Goal: Feedback & Contribution: Leave review/rating

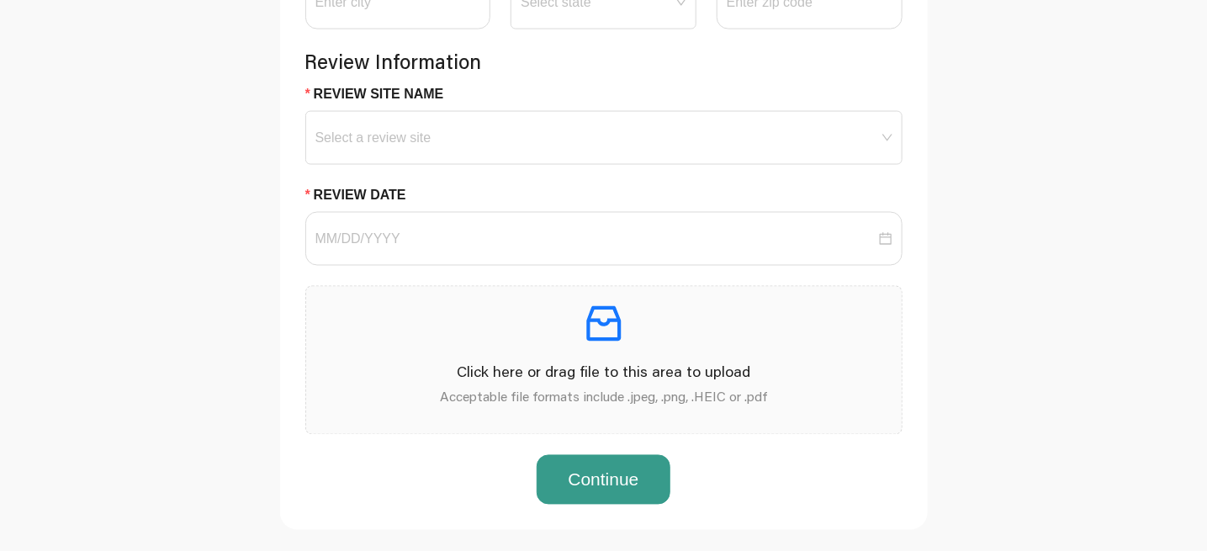
scroll to position [1094, 0]
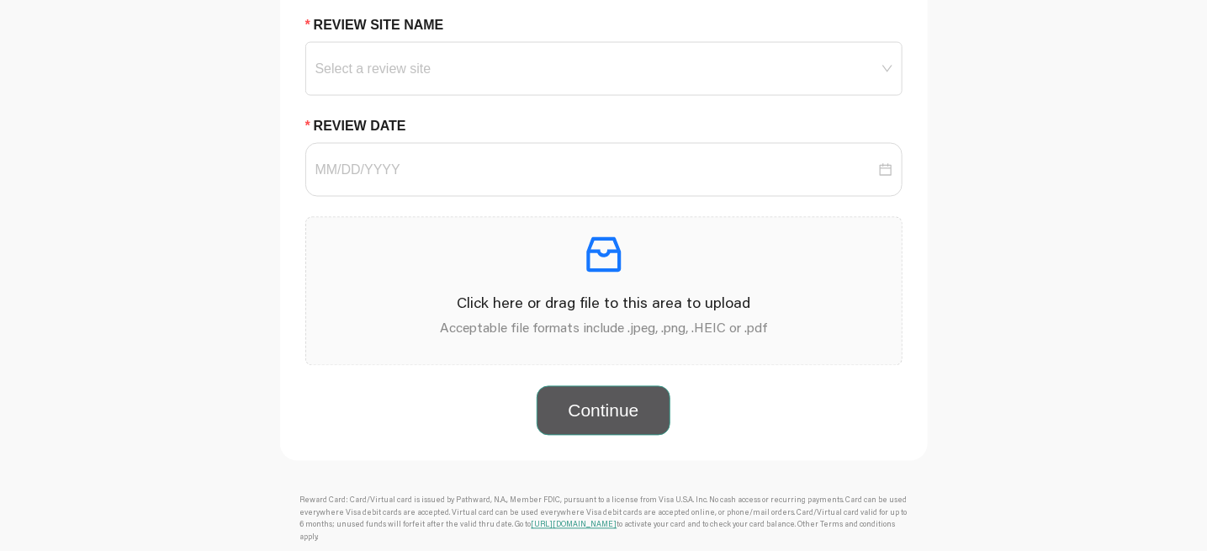
click at [605, 437] on button "Continue" at bounding box center [603, 411] width 133 height 50
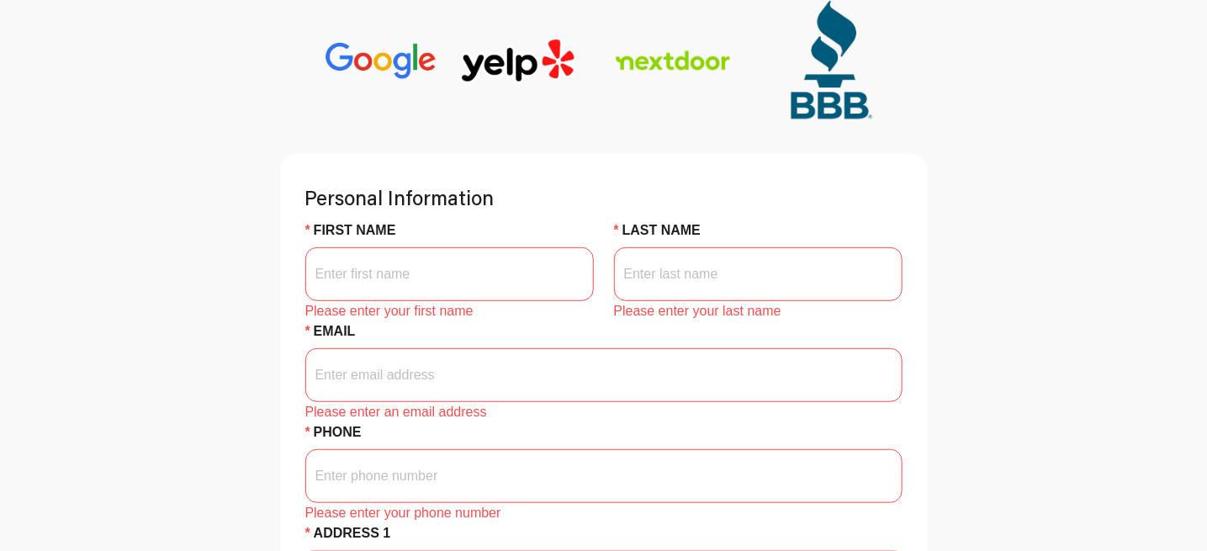
scroll to position [168, 0]
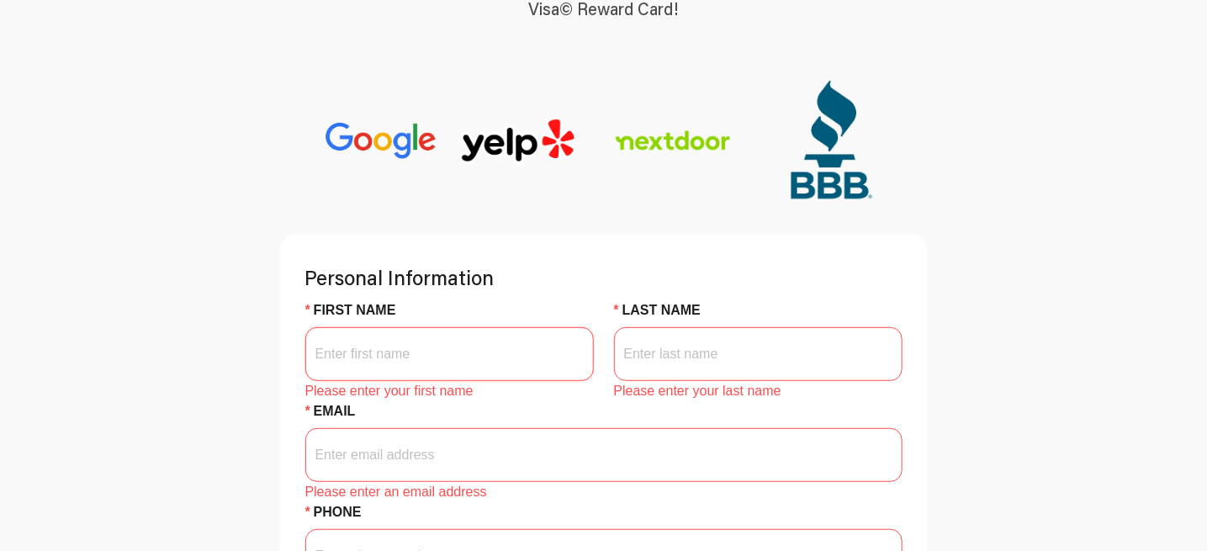
click at [489, 381] on input "First Name" at bounding box center [449, 354] width 289 height 54
type input "[PERSON_NAME]"
type input "[EMAIL_ADDRESS][DOMAIN_NAME]"
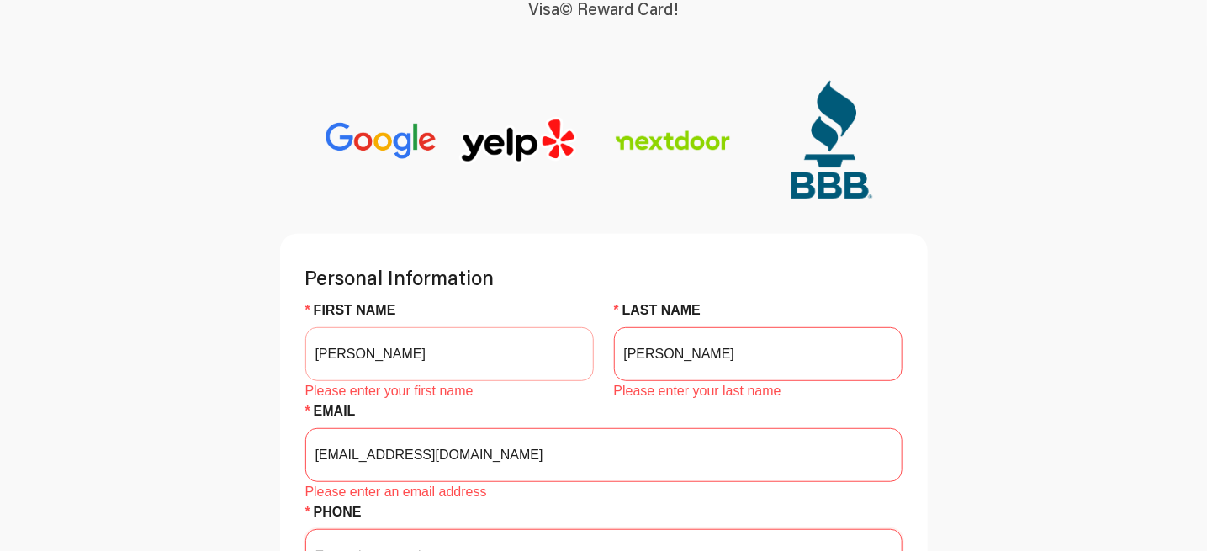
type input "3208150526"
type input "[PERSON_NAME]"
type input "56215"
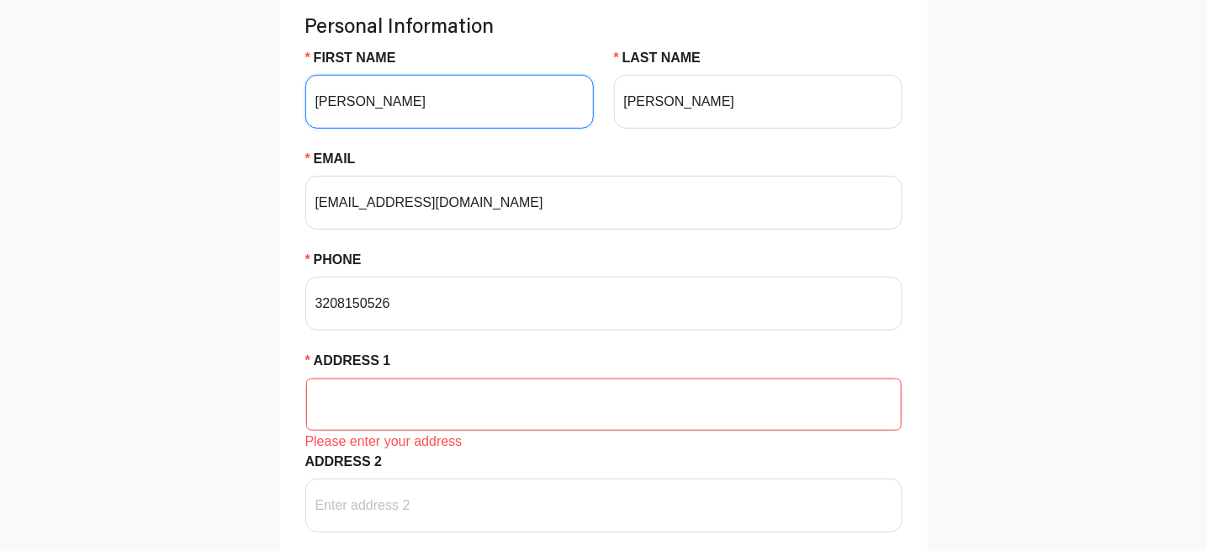
scroll to position [589, 0]
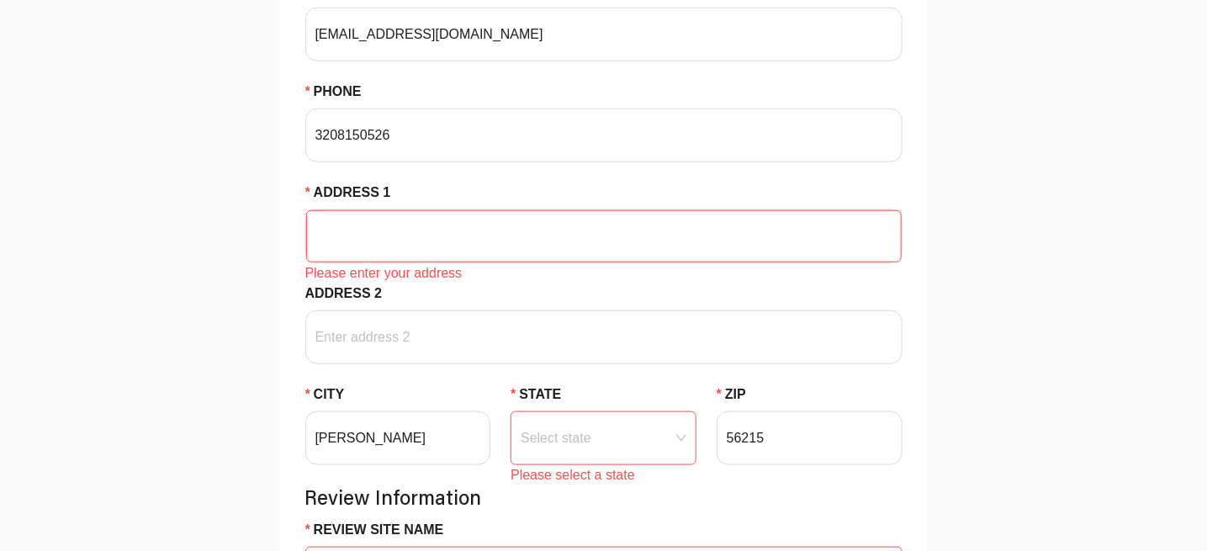
click at [494, 262] on input "Address 1" at bounding box center [603, 236] width 575 height 50
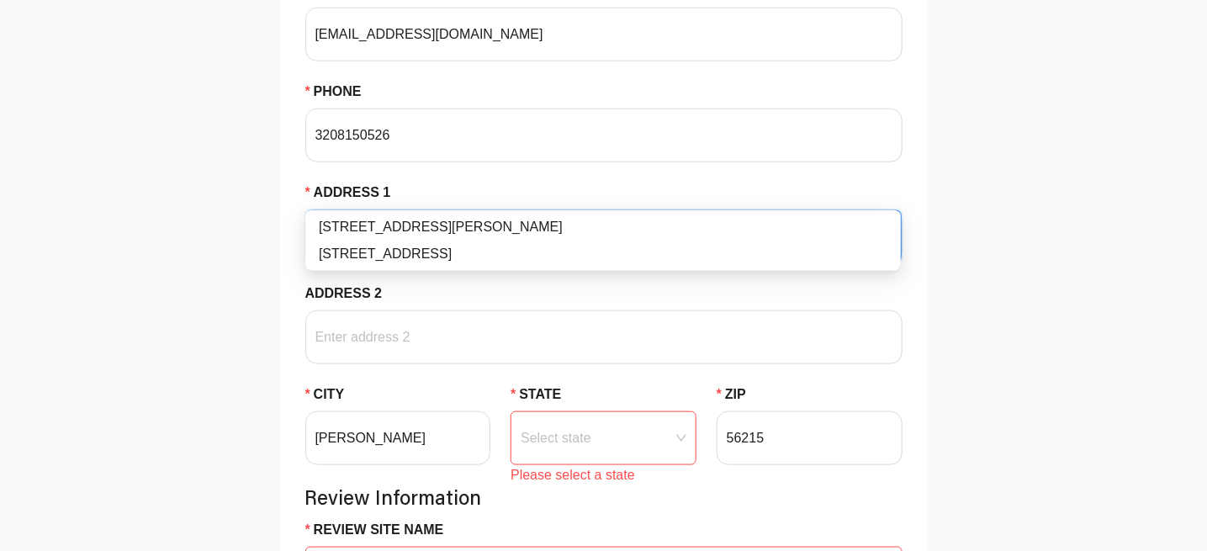
type input "[STREET_ADDRESS]"
click at [484, 310] on div "Address 2" at bounding box center [603, 296] width 597 height 27
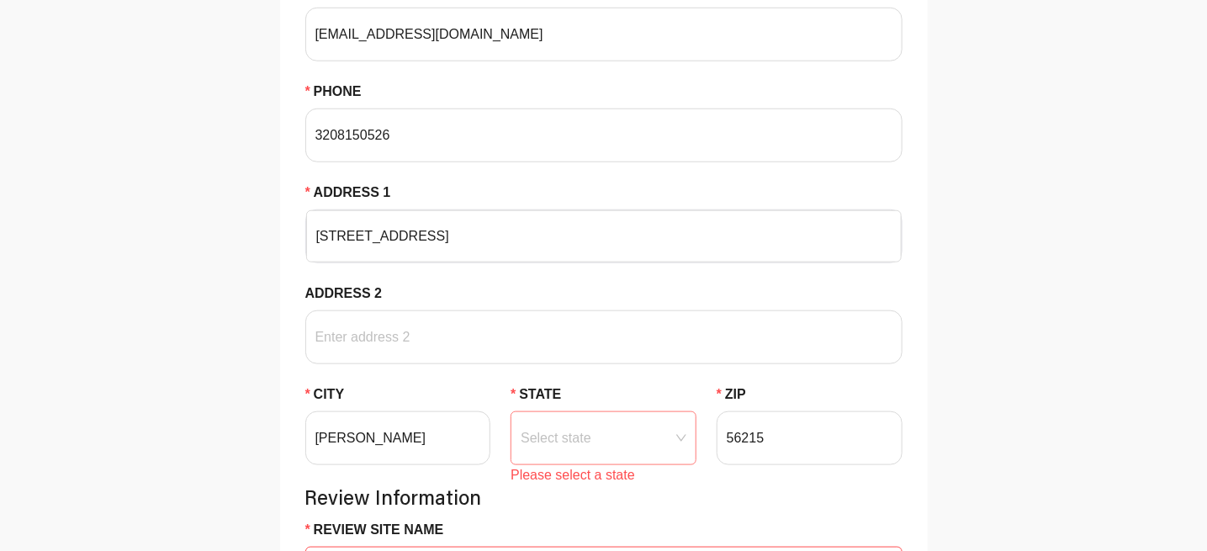
click at [646, 437] on input "State" at bounding box center [604, 424] width 166 height 25
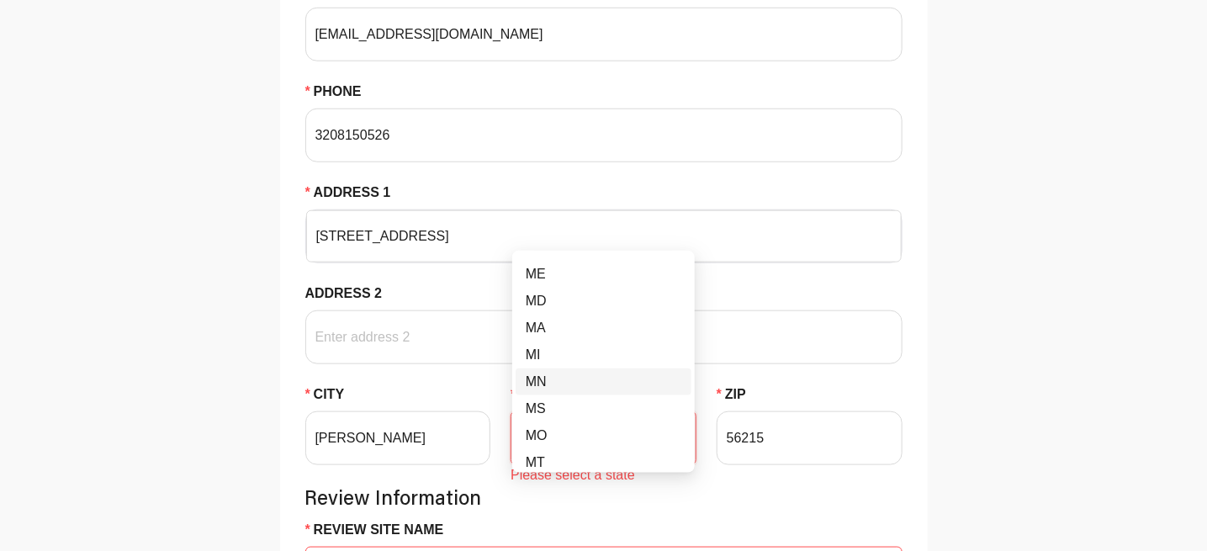
click at [554, 377] on div "MN" at bounding box center [604, 382] width 156 height 20
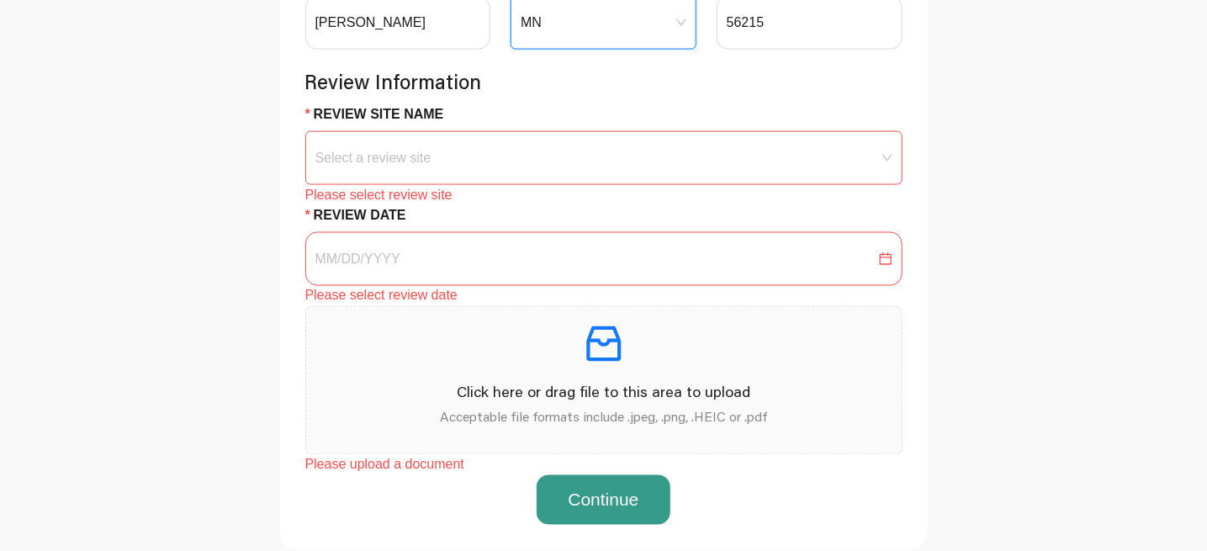
scroll to position [1009, 0]
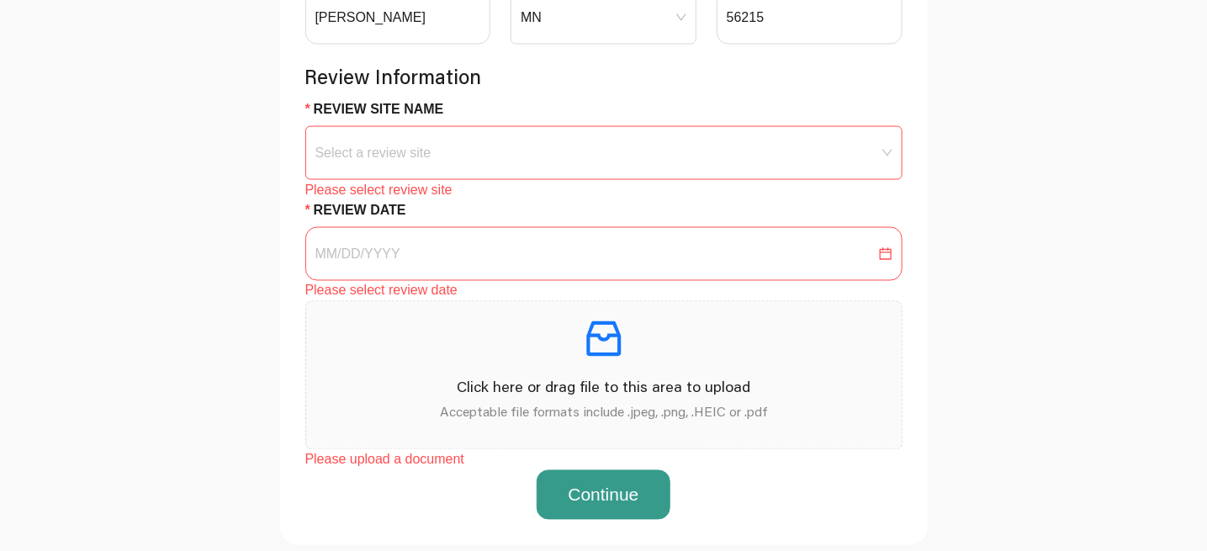
click at [469, 179] on span at bounding box center [603, 153] width 577 height 52
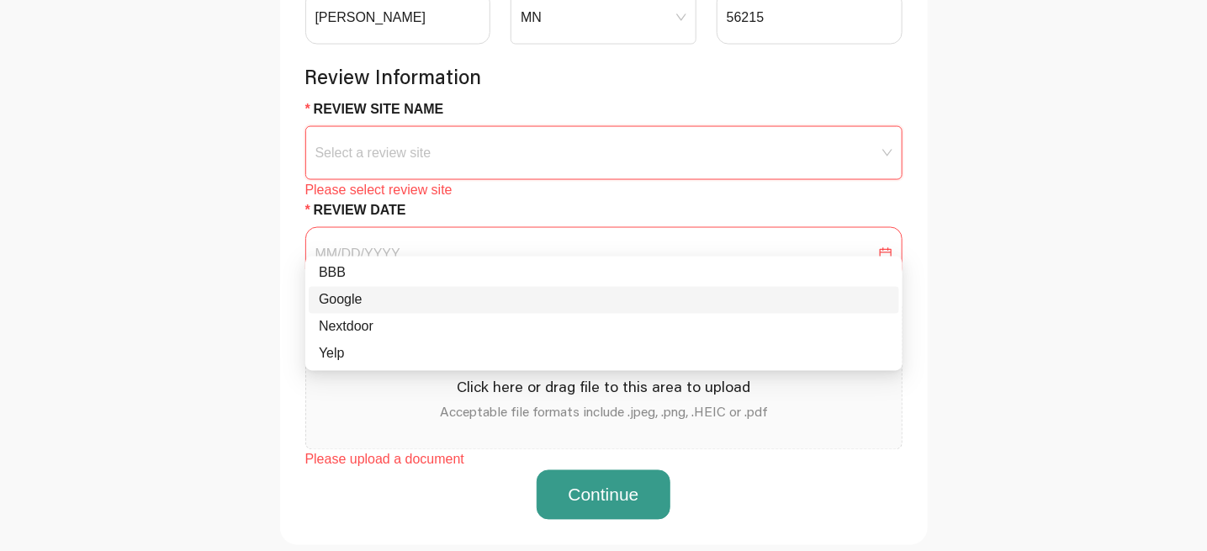
click at [360, 299] on div "Google" at bounding box center [604, 300] width 570 height 20
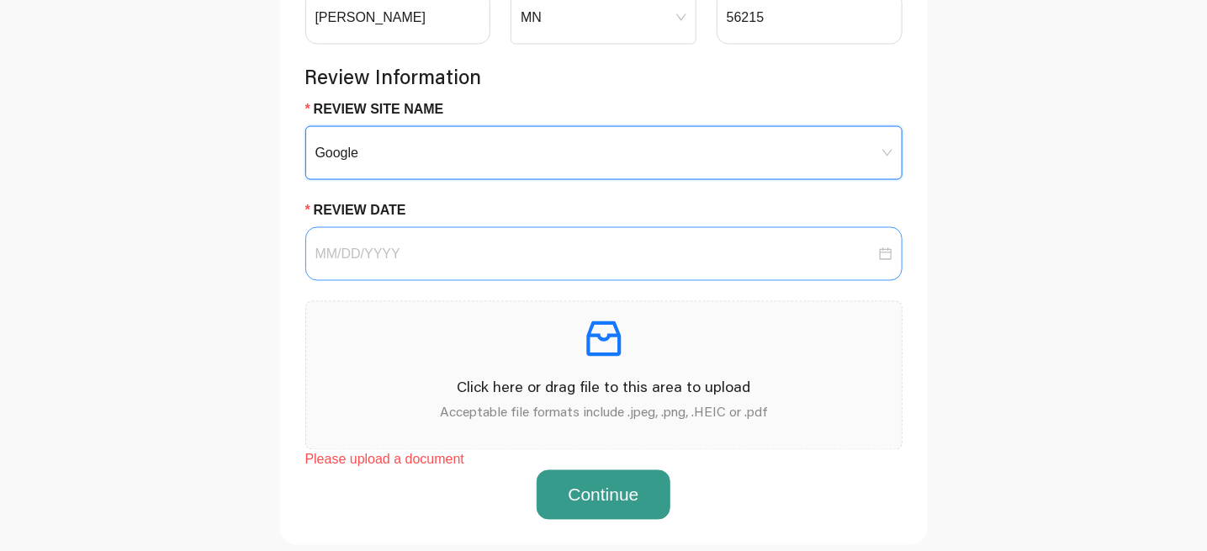
click at [375, 281] on div at bounding box center [603, 254] width 597 height 54
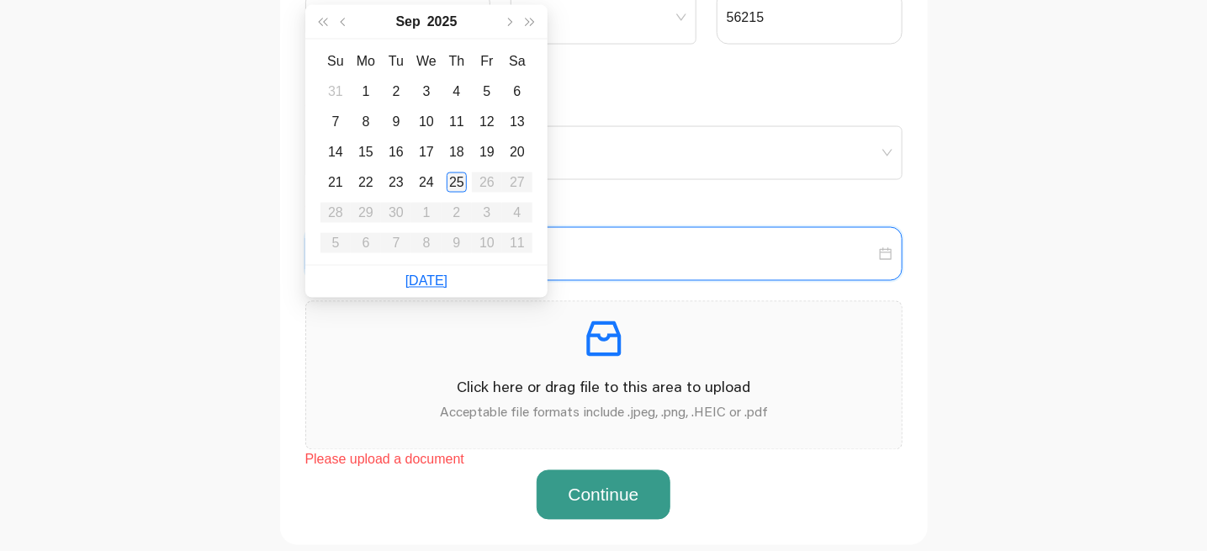
type input "[DATE]"
click at [454, 178] on div "25" at bounding box center [457, 182] width 20 height 20
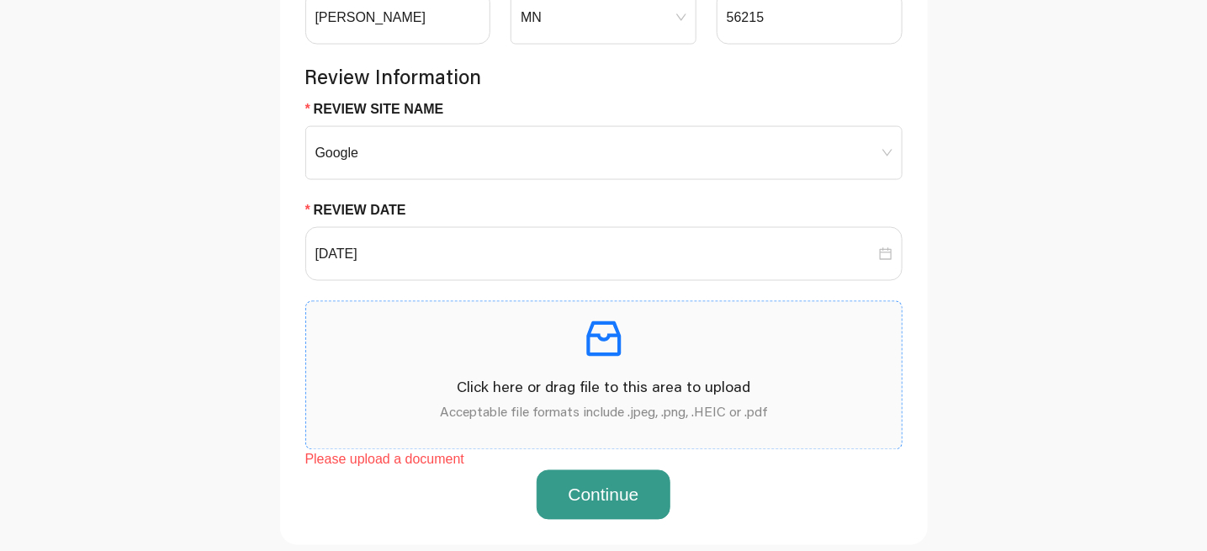
click at [322, 363] on p at bounding box center [604, 338] width 569 height 47
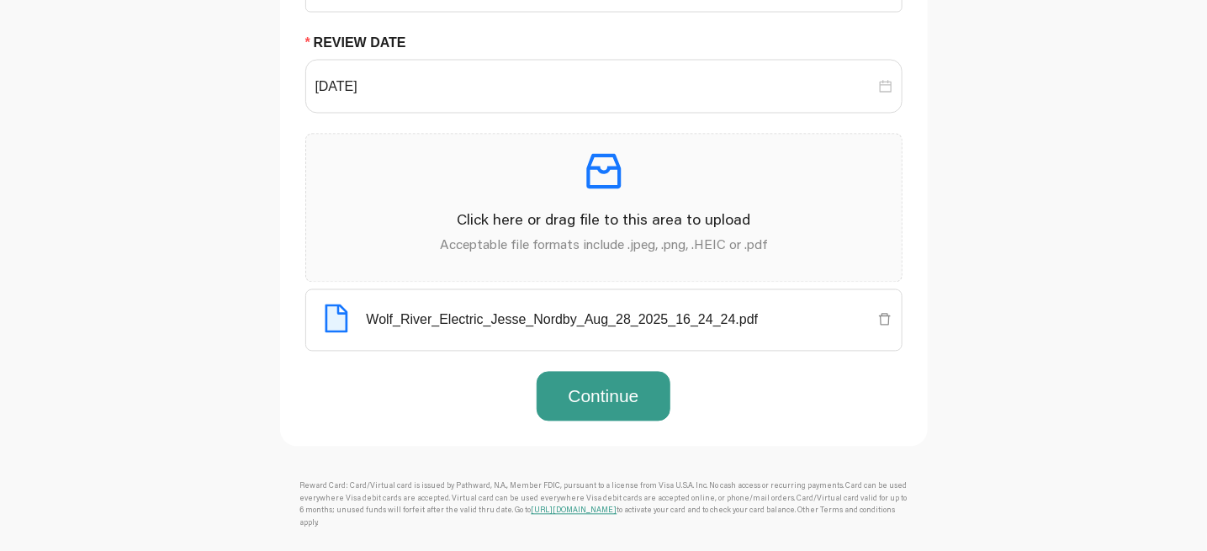
scroll to position [1178, 0]
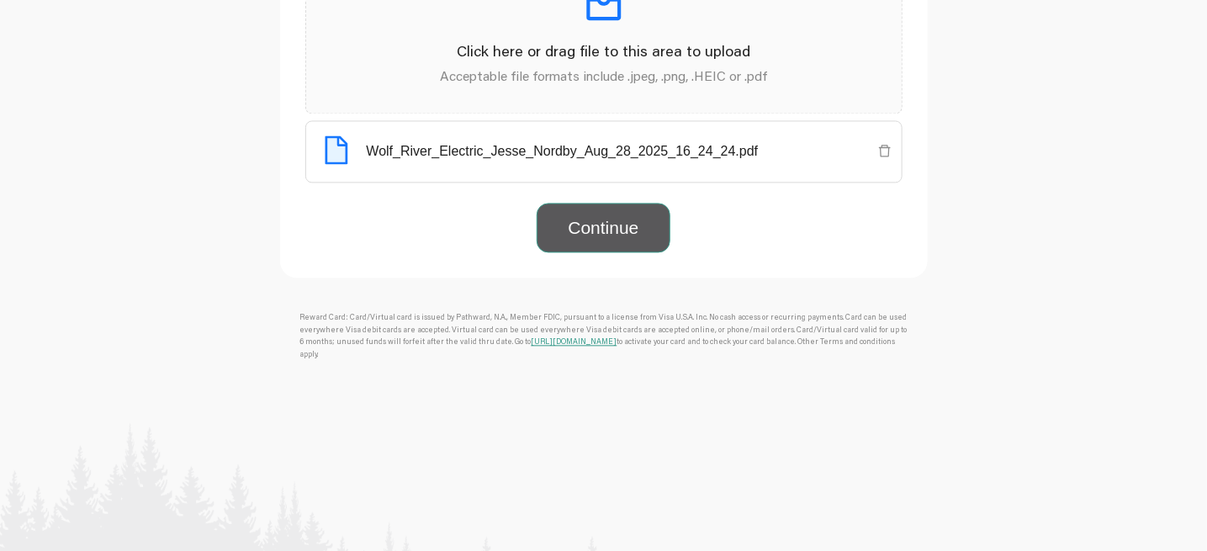
click at [556, 253] on button "Continue" at bounding box center [603, 228] width 133 height 50
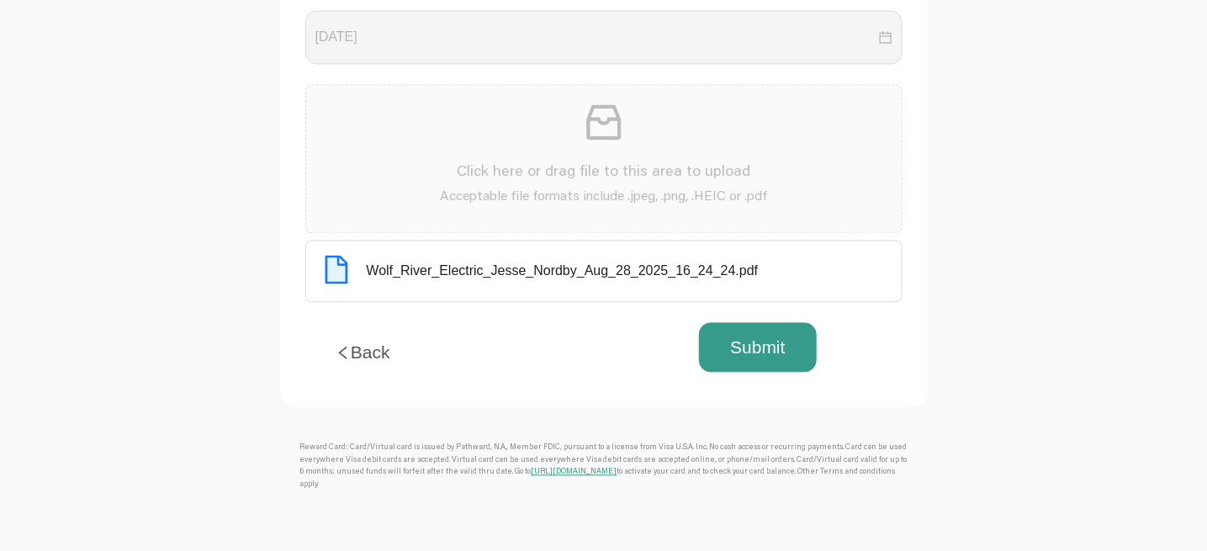
scroll to position [1262, 0]
click at [742, 373] on button "Submit" at bounding box center [757, 347] width 117 height 50
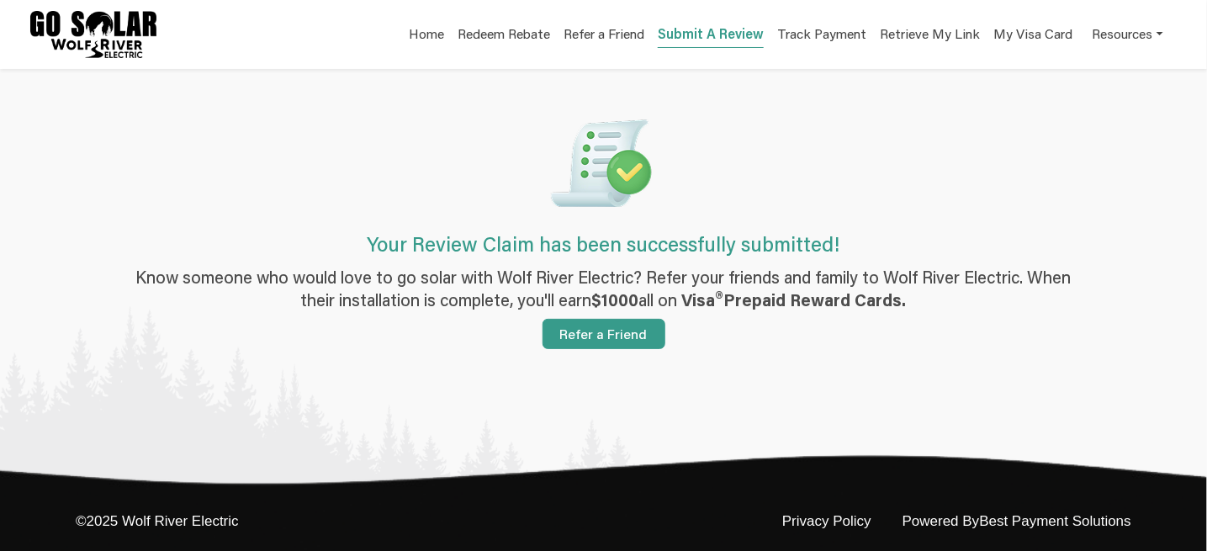
scroll to position [19, 0]
